Goal: Task Accomplishment & Management: Complete application form

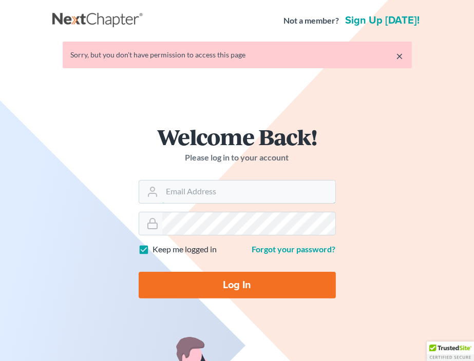
type input "[EMAIL_ADDRESS][DOMAIN_NAME]"
click at [222, 289] on input "Log In" at bounding box center [237, 285] width 197 height 27
type input "Thinking..."
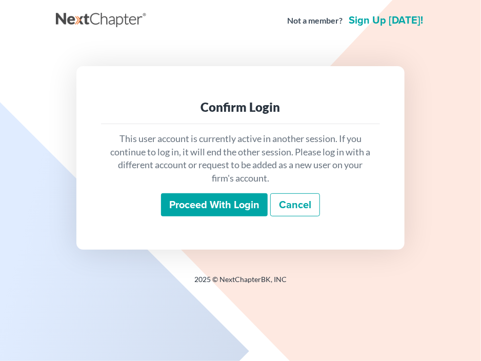
click at [232, 201] on input "Proceed with login" at bounding box center [214, 205] width 107 height 24
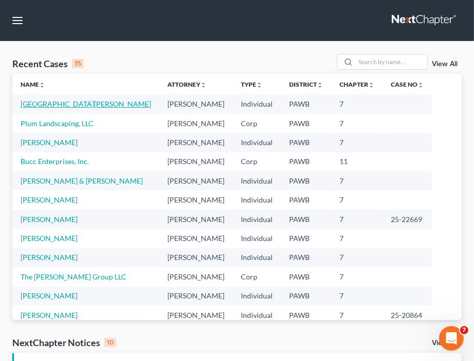
click at [37, 105] on link "Sunderland, Steven" at bounding box center [86, 104] width 130 height 9
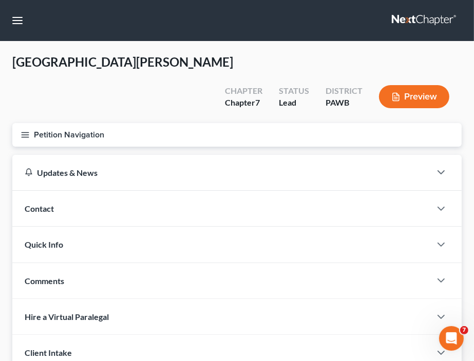
click at [23, 135] on line "button" at bounding box center [25, 135] width 7 height 0
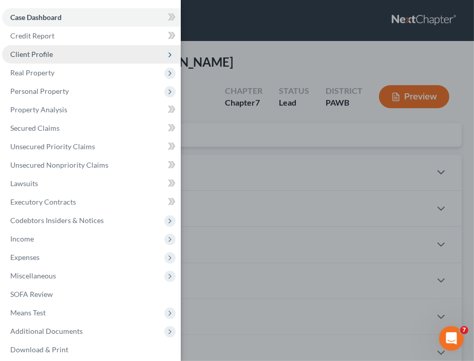
click at [54, 57] on span "Client Profile" at bounding box center [91, 54] width 179 height 18
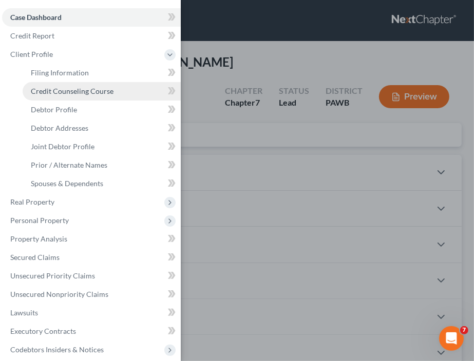
click at [66, 94] on span "Credit Counseling Course" at bounding box center [72, 91] width 83 height 9
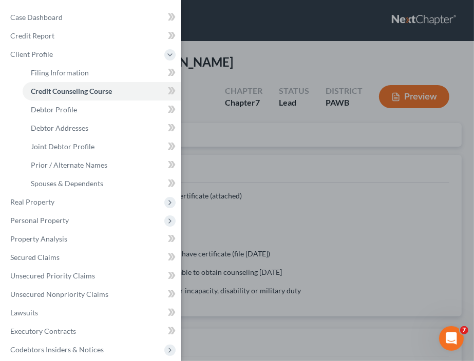
drag, startPoint x: 66, startPoint y: 94, endPoint x: 353, endPoint y: 127, distance: 288.8
click at [353, 127] on div "Case Dashboard Payments Invoices Payments Payments Credit Report Client Profile" at bounding box center [237, 180] width 474 height 361
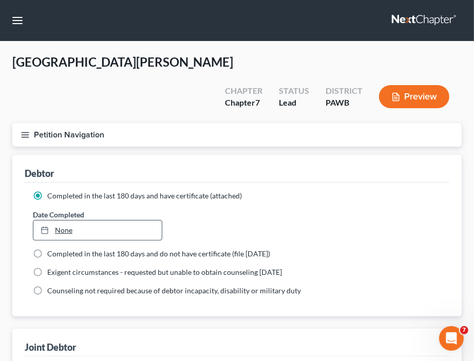
type input "10/12/2025"
click at [63, 221] on link "10/12/2025" at bounding box center [97, 231] width 128 height 20
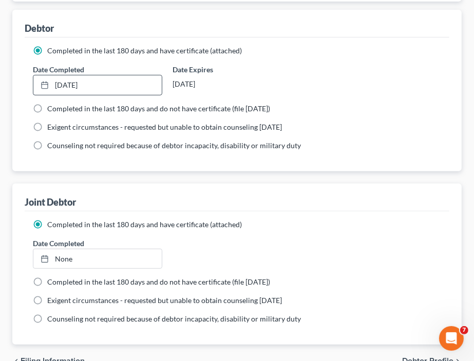
scroll to position [154, 0]
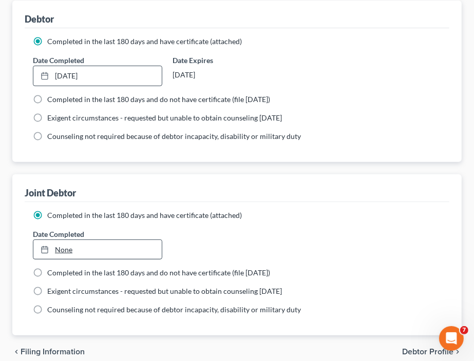
type input "10/12/2025"
click at [52, 245] on div at bounding box center [48, 249] width 14 height 9
click at [411, 336] on div "chevron_left Filing Information Debtor Profile chevron_right" at bounding box center [236, 352] width 449 height 33
click at [411, 348] on span "Debtor Profile" at bounding box center [427, 352] width 51 height 8
select select "1"
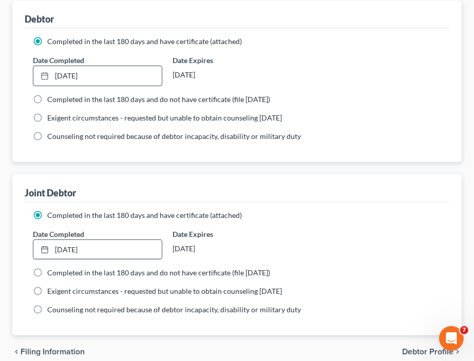
select select "0"
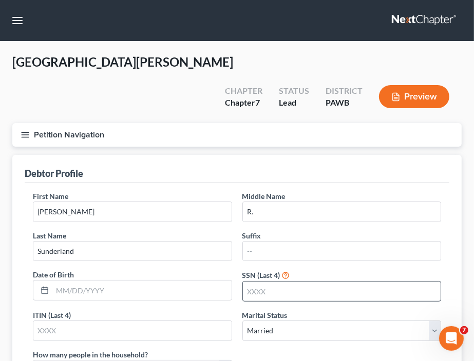
drag, startPoint x: 411, startPoint y: 328, endPoint x: 325, endPoint y: 275, distance: 100.5
click at [24, 135] on line "button" at bounding box center [25, 135] width 7 height 0
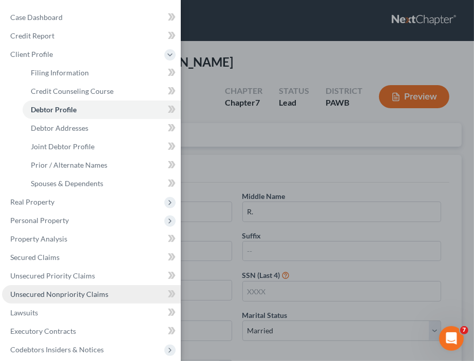
click at [53, 301] on link "Unsecured Nonpriority Claims" at bounding box center [91, 294] width 179 height 18
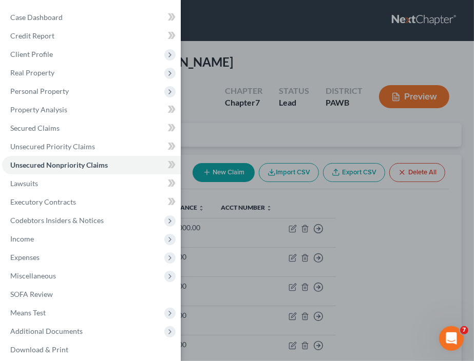
click at [326, 107] on div "Case Dashboard Payments Invoices Payments Payments Credit Report Client Profile" at bounding box center [237, 180] width 474 height 361
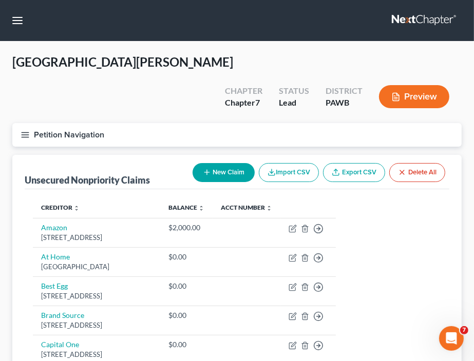
click at [336, 198] on th at bounding box center [307, 208] width 55 height 21
click at [224, 163] on button "New Claim" at bounding box center [224, 172] width 62 height 19
select select "2"
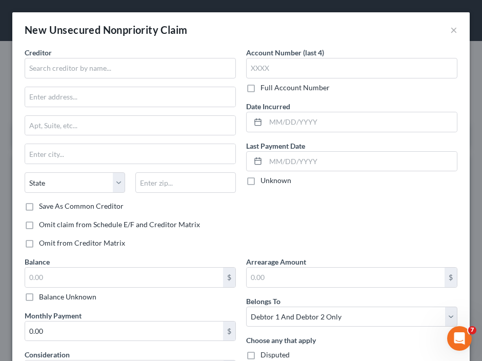
drag, startPoint x: 305, startPoint y: 20, endPoint x: 384, endPoint y: -3, distance: 82.6
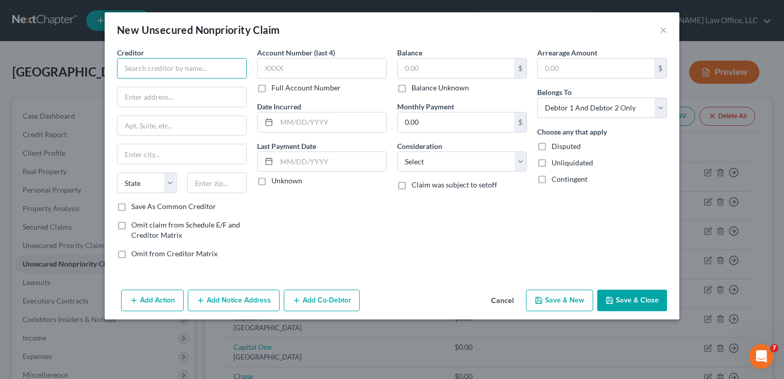
click at [149, 70] on input "text" at bounding box center [182, 68] width 130 height 21
type input "Country Door"
click at [160, 99] on input "text" at bounding box center [182, 97] width 129 height 20
type input "1112 &th Ave."
click at [230, 180] on input "text" at bounding box center [217, 182] width 60 height 21
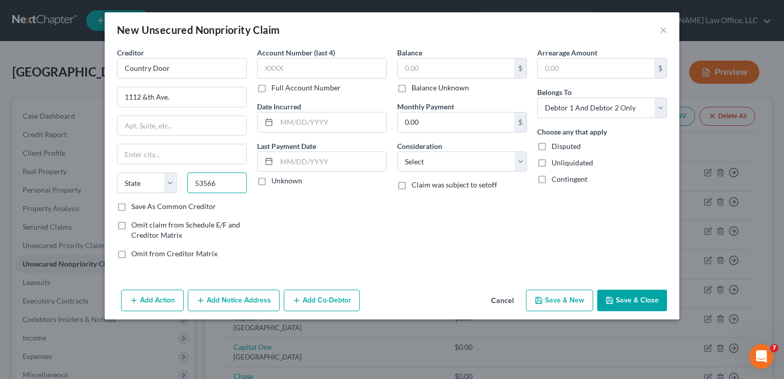
type input "53566"
type input "Monroe"
select select "52"
click at [193, 209] on label "Save As Common Creditor" at bounding box center [173, 206] width 85 height 10
click at [142, 208] on input "Save As Common Creditor" at bounding box center [138, 204] width 7 height 7
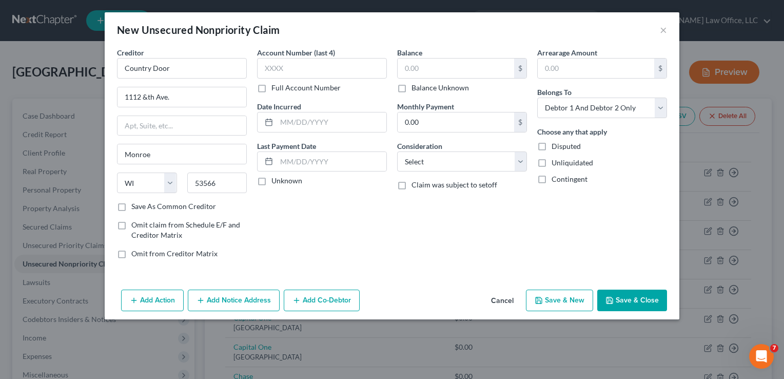
checkbox input "true"
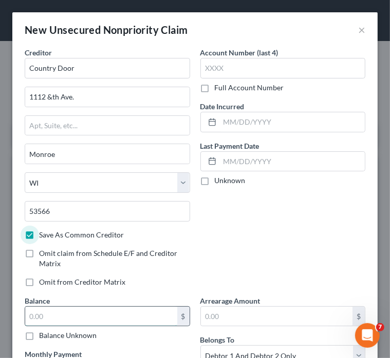
click at [117, 314] on input "text" at bounding box center [101, 317] width 152 height 20
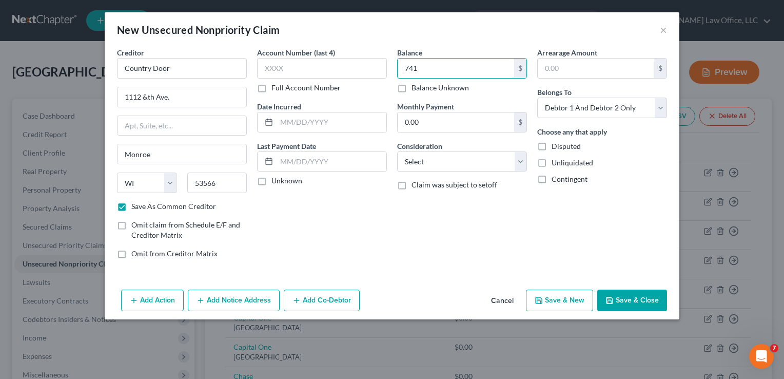
type input "741"
click at [481, 307] on button "Save & Close" at bounding box center [632, 300] width 70 height 22
checkbox input "false"
type input "741.00"
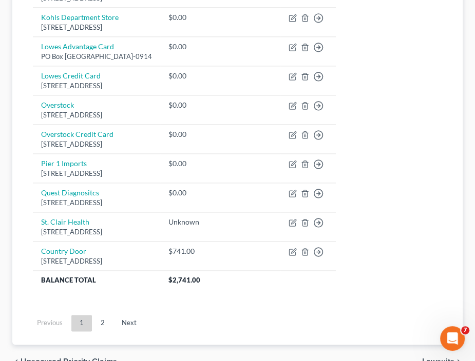
scroll to position [842, 0]
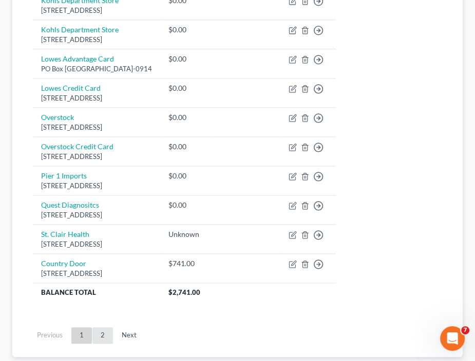
click at [101, 327] on link "2" at bounding box center [102, 335] width 21 height 16
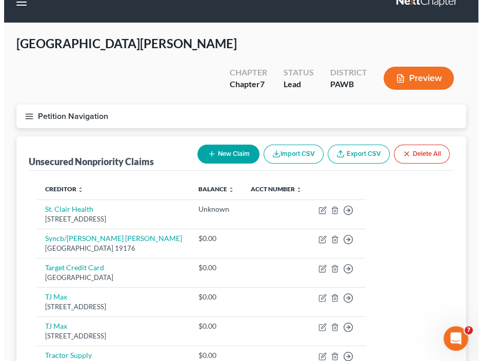
scroll to position [269, 0]
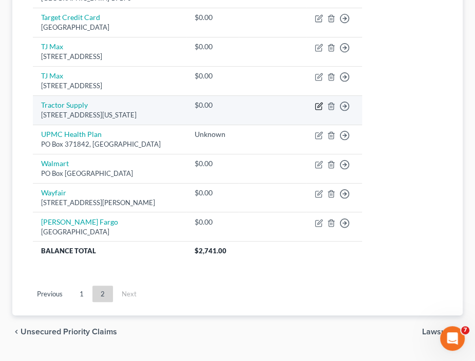
click at [315, 103] on icon "button" at bounding box center [318, 106] width 6 height 6
select select "44"
select select "2"
select select "1"
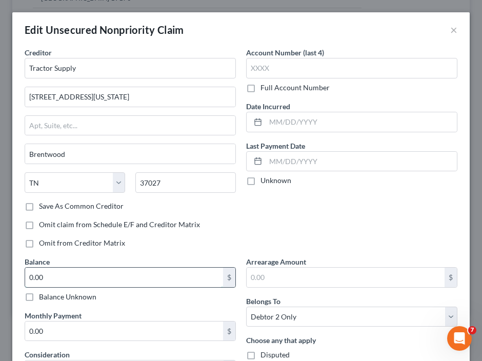
click at [131, 280] on input "0.00" at bounding box center [124, 278] width 198 height 20
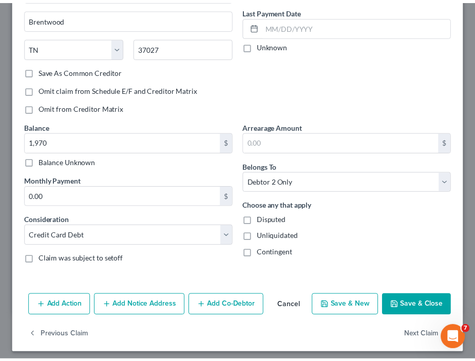
scroll to position [139, 0]
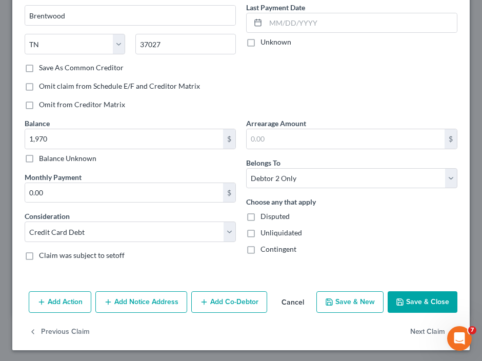
click at [428, 301] on button "Save & Close" at bounding box center [423, 303] width 70 height 22
type input "1,970.00"
type input "0"
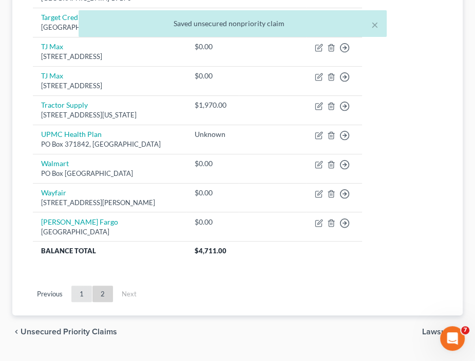
click at [80, 286] on link "1" at bounding box center [81, 294] width 21 height 16
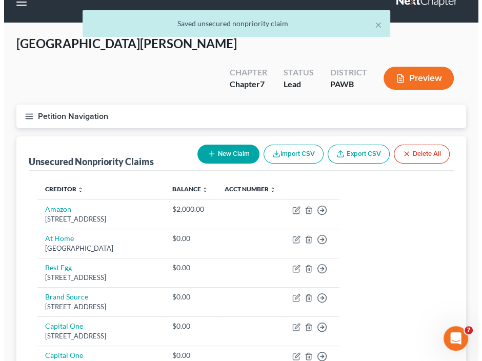
scroll to position [269, 0]
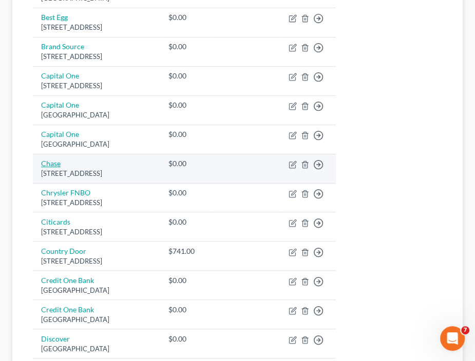
click at [60, 159] on link "Chase" at bounding box center [51, 163] width 20 height 9
select select "14"
select select "2"
select select "1"
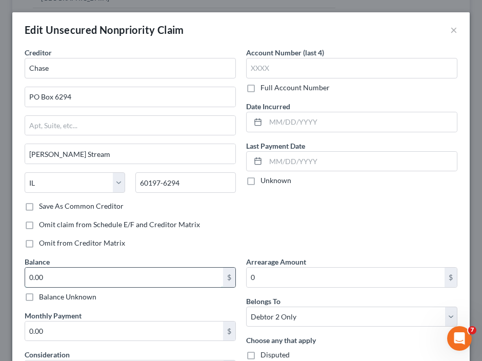
click at [92, 281] on input "0.00" at bounding box center [124, 278] width 198 height 20
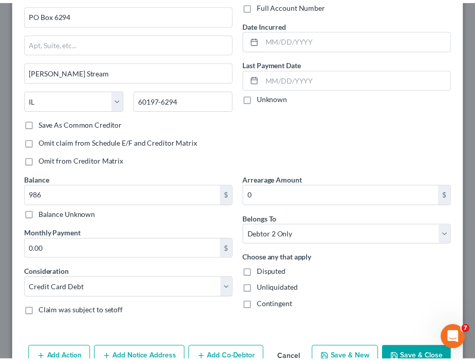
scroll to position [139, 0]
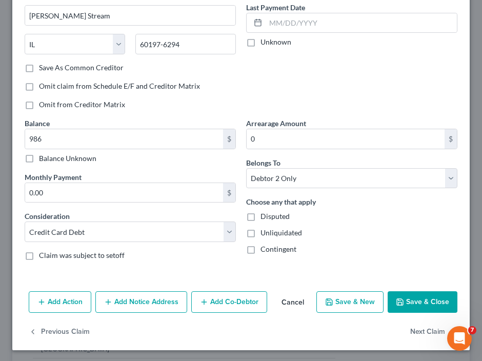
click at [438, 300] on button "Save & Close" at bounding box center [423, 303] width 70 height 22
type input "986.00"
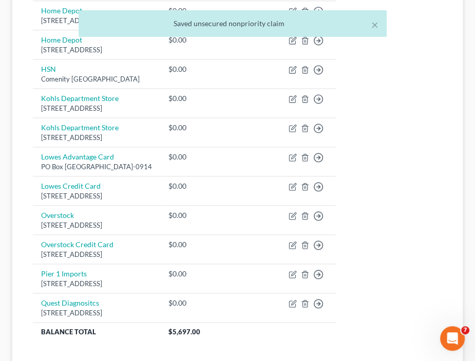
scroll to position [852, 0]
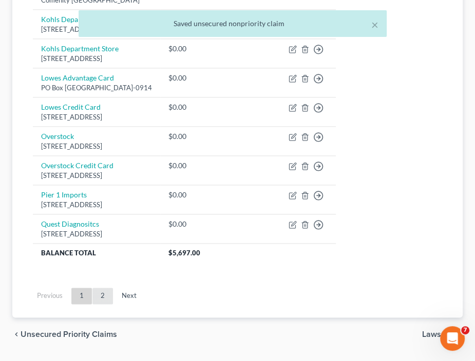
click at [109, 288] on link "2" at bounding box center [102, 296] width 21 height 16
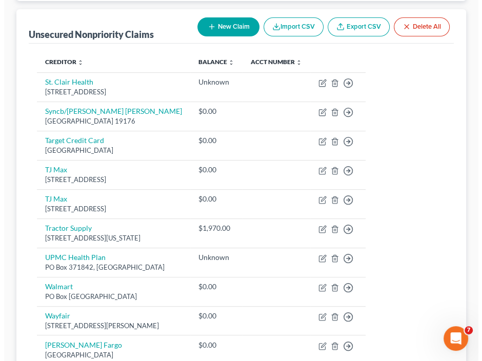
scroll to position [140, 0]
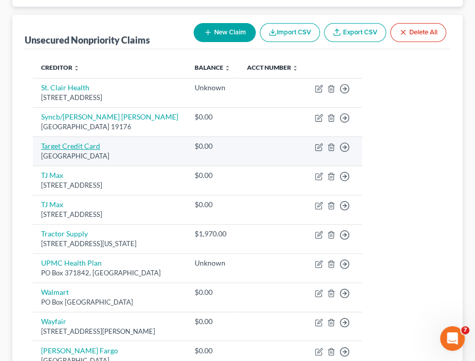
click at [75, 142] on link "Target Credit Card" at bounding box center [70, 146] width 59 height 9
select select "45"
select select "1"
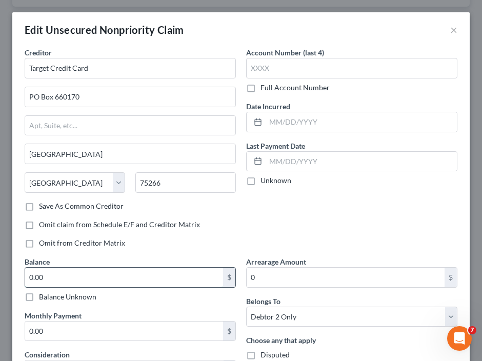
click at [114, 270] on input "0.00" at bounding box center [124, 278] width 198 height 20
type input "2,563.81"
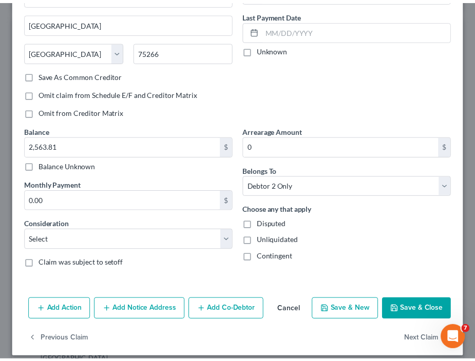
scroll to position [136, 0]
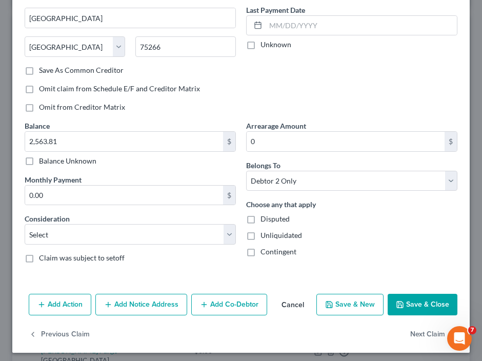
click at [421, 299] on button "Save & Close" at bounding box center [423, 305] width 70 height 22
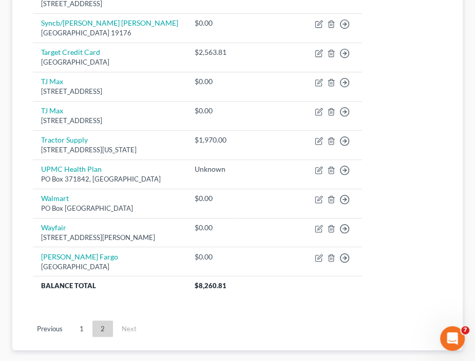
scroll to position [238, 0]
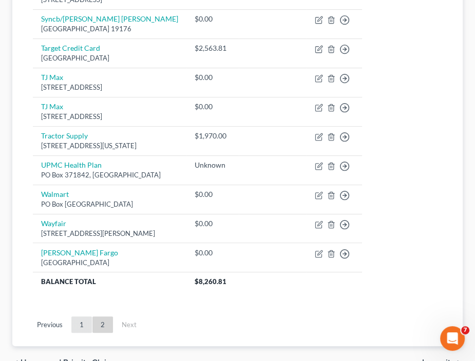
click at [80, 317] on link "1" at bounding box center [81, 325] width 21 height 16
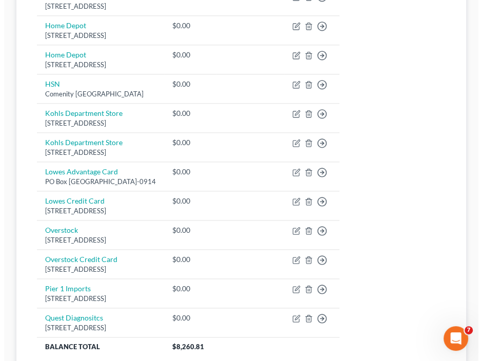
scroll to position [764, 0]
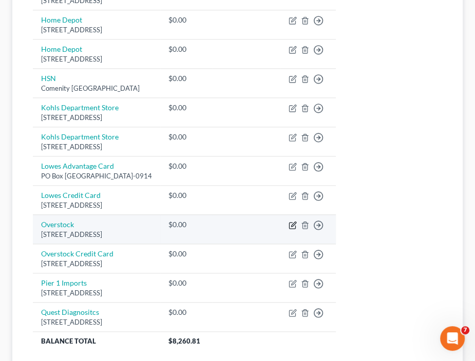
click at [296, 222] on icon "button" at bounding box center [293, 224] width 5 height 5
select select "45"
select select "2"
select select "0"
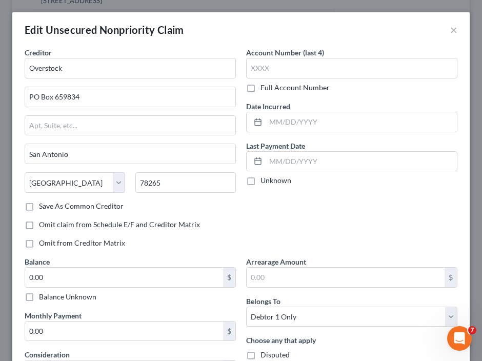
click at [60, 295] on label "Balance Unknown" at bounding box center [67, 297] width 57 height 10
click at [50, 295] on input "Balance Unknown" at bounding box center [46, 295] width 7 height 7
checkbox input "true"
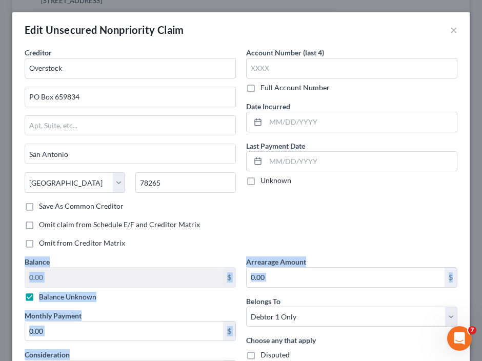
drag, startPoint x: 474, startPoint y: 229, endPoint x: 478, endPoint y: 293, distance: 64.3
click at [478, 296] on div "Edit Unsecured Nonpriority Claim × Creditor * Overstock PO Box 659834 San Anton…" at bounding box center [241, 180] width 482 height 361
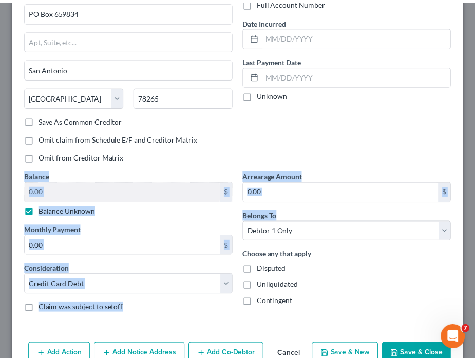
scroll to position [139, 0]
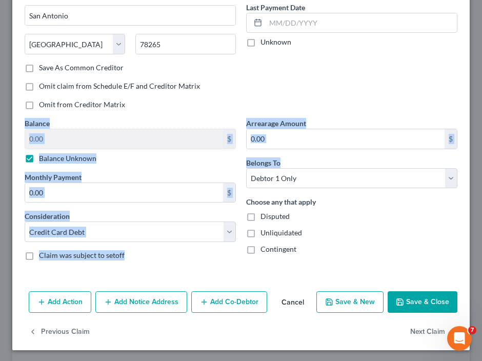
click at [400, 299] on button "Save & Close" at bounding box center [423, 303] width 70 height 22
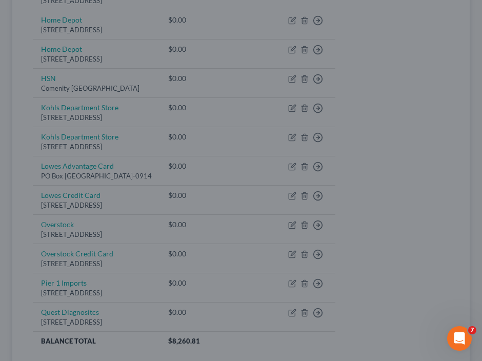
type input "0"
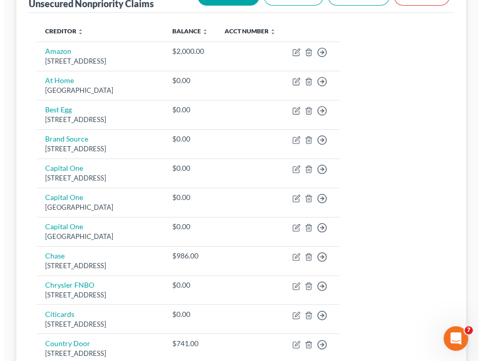
scroll to position [178, 0]
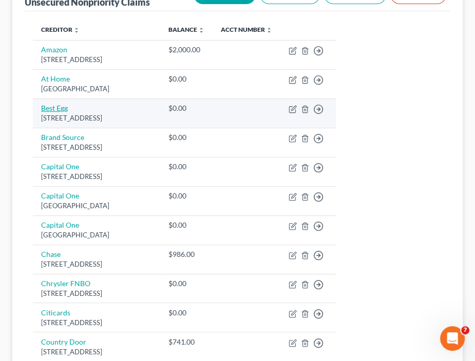
click at [51, 104] on link "Best Egg" at bounding box center [54, 108] width 27 height 9
select select "45"
select select "2"
select select "1"
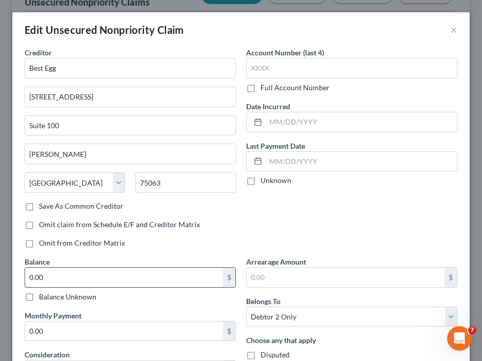
click at [62, 279] on input "0.00" at bounding box center [124, 278] width 198 height 20
type input "1,453.82"
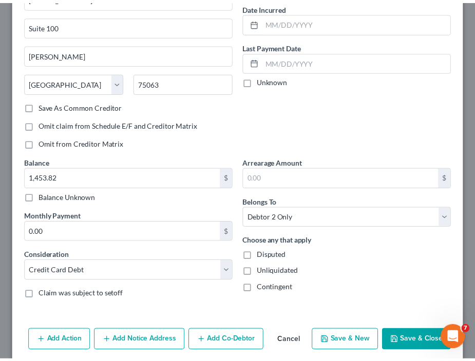
scroll to position [139, 0]
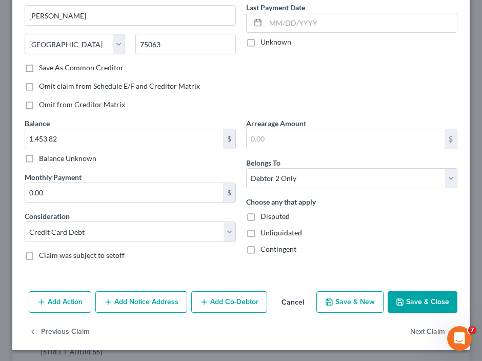
click at [437, 297] on button "Save & Close" at bounding box center [423, 303] width 70 height 22
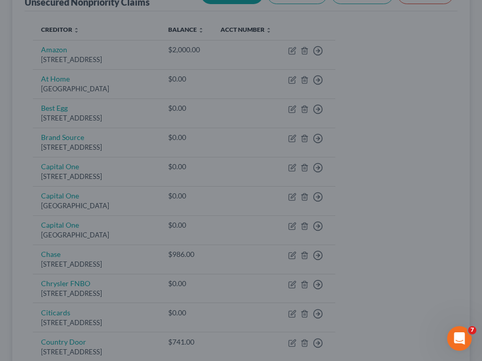
type input "0"
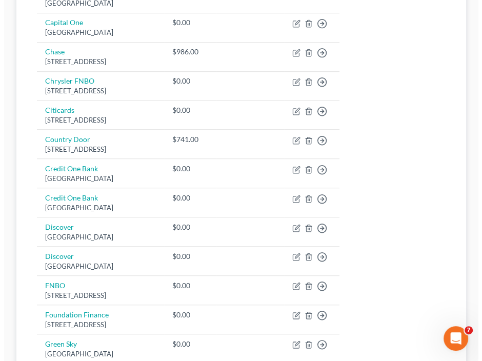
scroll to position [384, 0]
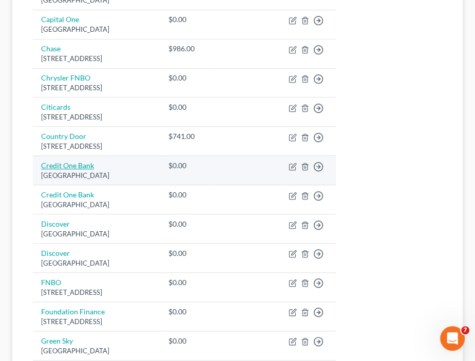
click at [49, 161] on link "Credit One Bank" at bounding box center [67, 165] width 53 height 9
select select "4"
select select "2"
select select "1"
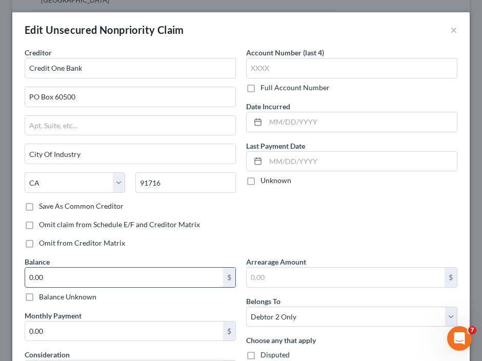
click at [95, 270] on input "0.00" at bounding box center [124, 278] width 198 height 20
type input "1,372.44"
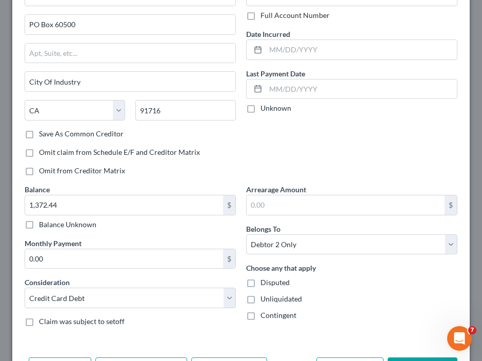
scroll to position [139, 0]
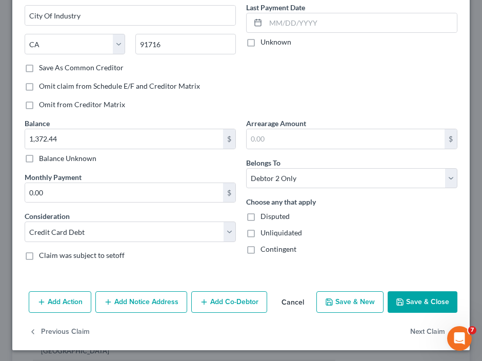
click at [420, 298] on button "Save & Close" at bounding box center [423, 303] width 70 height 22
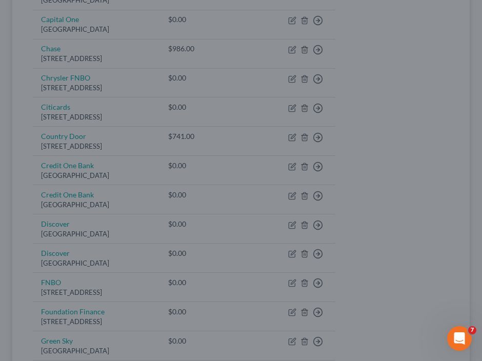
type input "0"
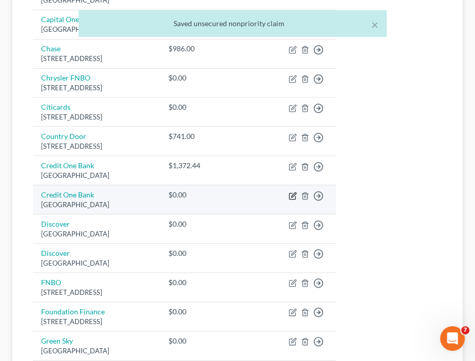
click at [296, 192] on icon "button" at bounding box center [293, 194] width 5 height 5
select select "4"
select select "2"
select select "1"
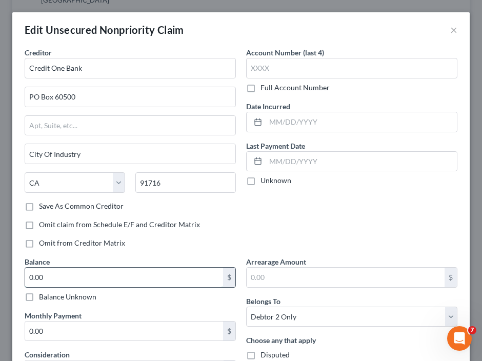
click at [164, 268] on input "0.00" at bounding box center [124, 278] width 198 height 20
type input "2,101.89"
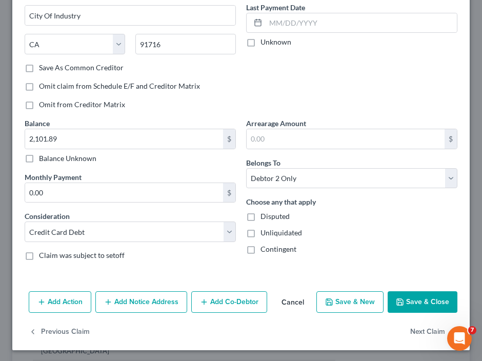
drag, startPoint x: 433, startPoint y: 290, endPoint x: 416, endPoint y: 300, distance: 20.0
click at [416, 300] on button "Save & Close" at bounding box center [423, 303] width 70 height 22
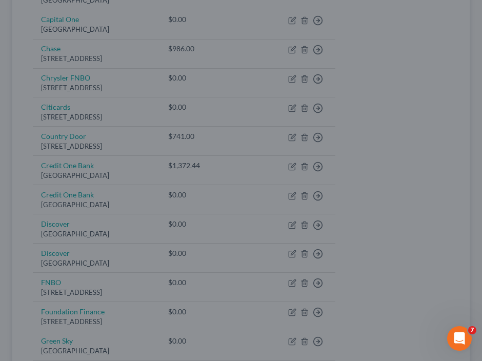
type input "0"
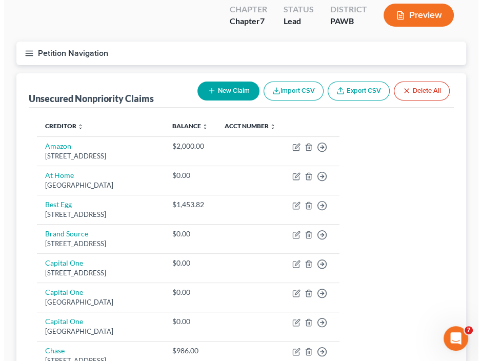
scroll to position [24, 0]
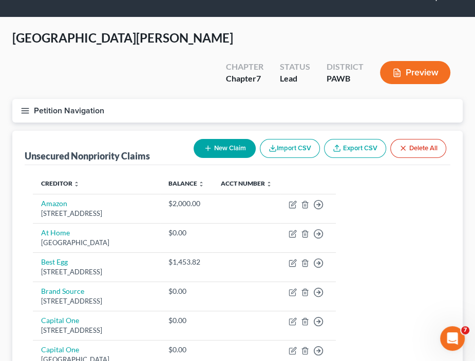
click at [238, 139] on button "New Claim" at bounding box center [224, 148] width 62 height 19
select select "2"
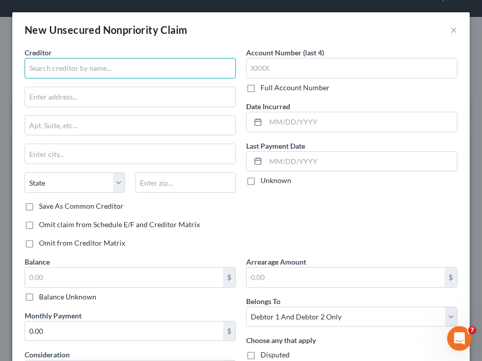
click at [80, 69] on input "text" at bounding box center [130, 68] width 211 height 21
type input "z"
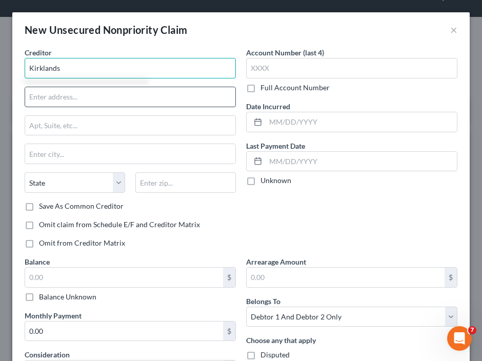
type input "Kirklands"
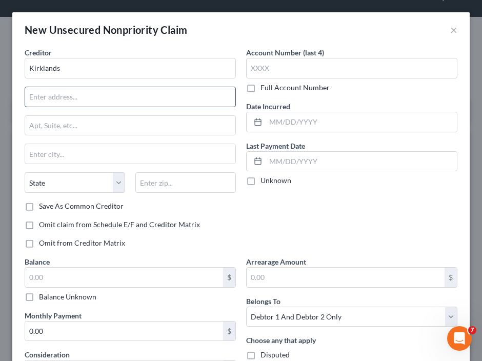
click at [72, 95] on input "text" at bounding box center [130, 97] width 210 height 20
type input "PO Box 51193"
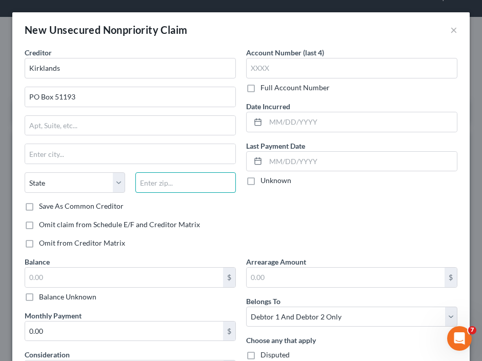
click at [164, 184] on input "text" at bounding box center [185, 182] width 101 height 21
type input "90051"
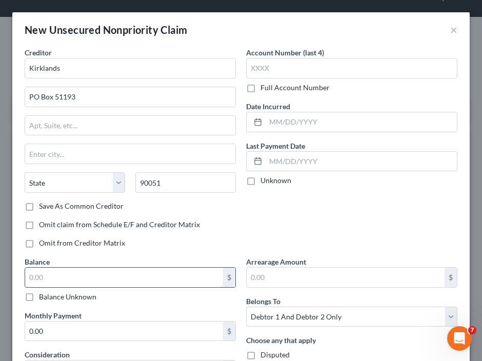
type input "Los Angeles"
select select "4"
click at [78, 278] on input "text" at bounding box center [124, 278] width 198 height 20
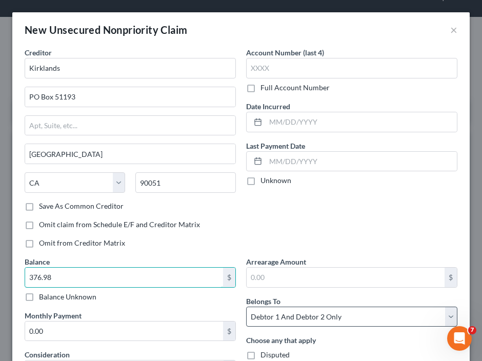
type input "376.98"
click at [294, 313] on select "Select Debtor 1 Only Debtor 2 Only Debtor 1 And Debtor 2 Only At Least One Of T…" at bounding box center [351, 317] width 211 height 21
select select "1"
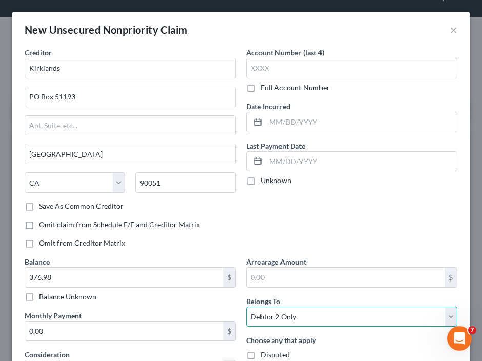
click at [246, 307] on select "Select Debtor 1 Only Debtor 2 Only Debtor 1 And Debtor 2 Only At Least One Of T…" at bounding box center [351, 317] width 211 height 21
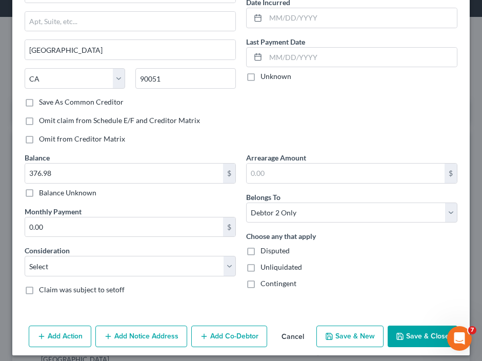
scroll to position [105, 0]
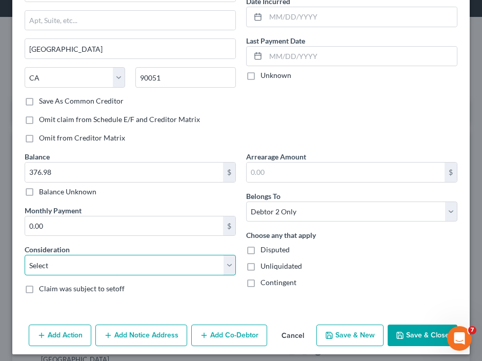
click at [137, 267] on select "Select Cable / Satellite Services Collection Agency Credit Card Debt Debt Couns…" at bounding box center [130, 265] width 211 height 21
select select "2"
click at [25, 255] on select "Select Cable / Satellite Services Collection Agency Credit Card Debt Debt Couns…" at bounding box center [130, 265] width 211 height 21
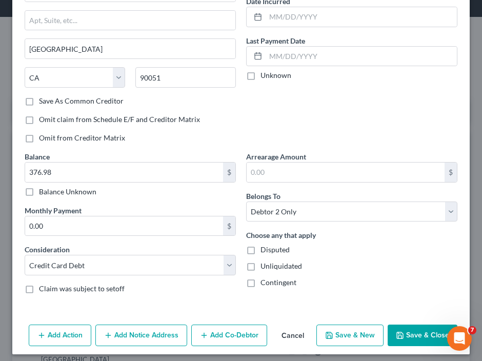
click at [397, 337] on icon "button" at bounding box center [400, 336] width 6 height 6
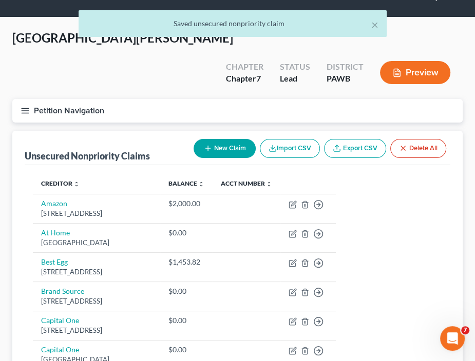
click at [238, 139] on button "New Claim" at bounding box center [224, 148] width 62 height 19
select select "2"
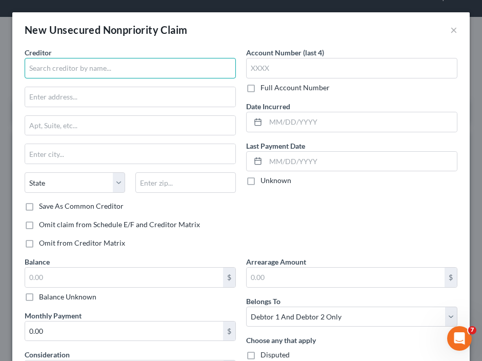
click at [155, 70] on input "text" at bounding box center [130, 68] width 211 height 21
type input "avant"
